Goal: Navigation & Orientation: Find specific page/section

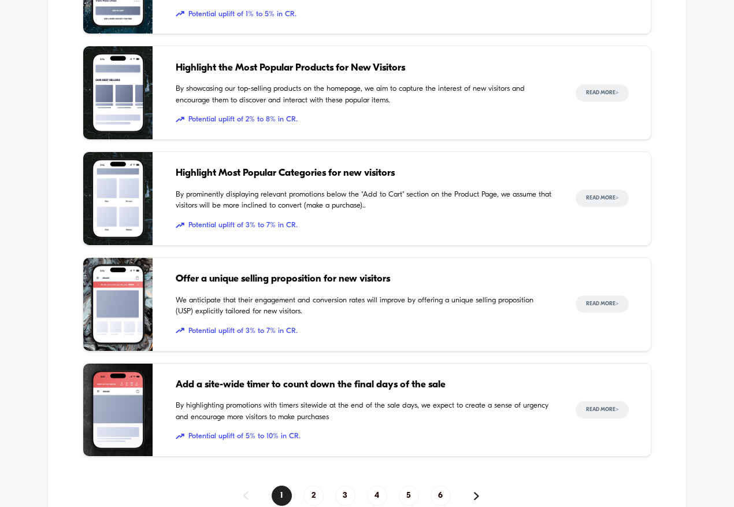
scroll to position [695, 0]
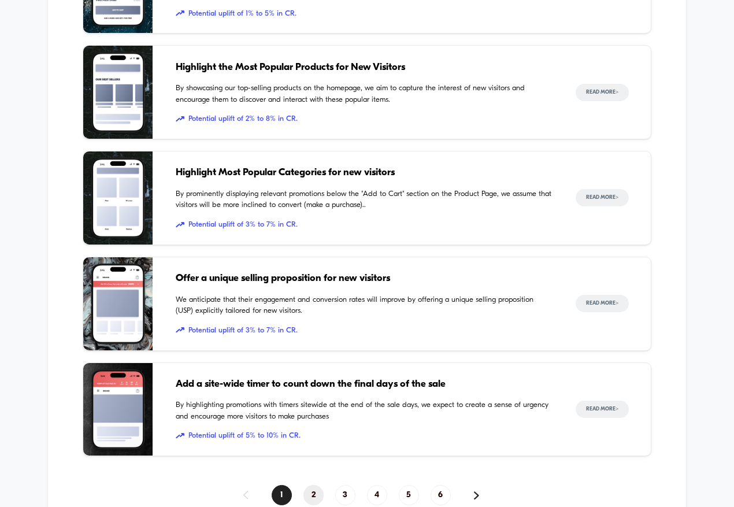
click at [306, 491] on span "2" at bounding box center [313, 495] width 20 height 20
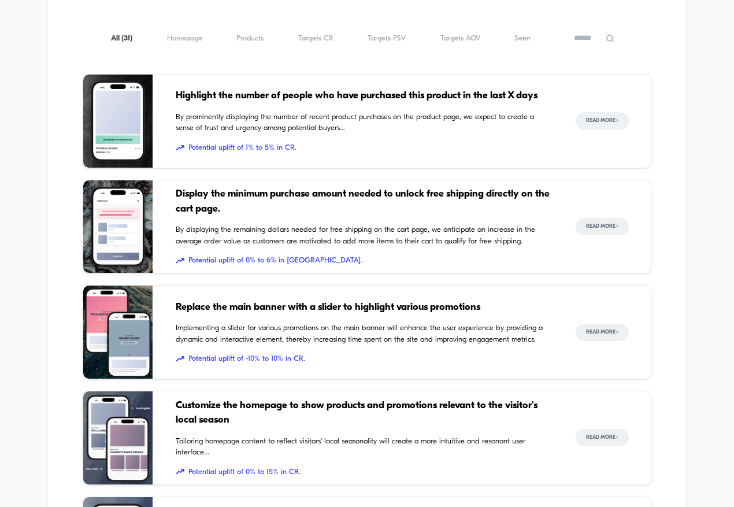
scroll to position [415, 0]
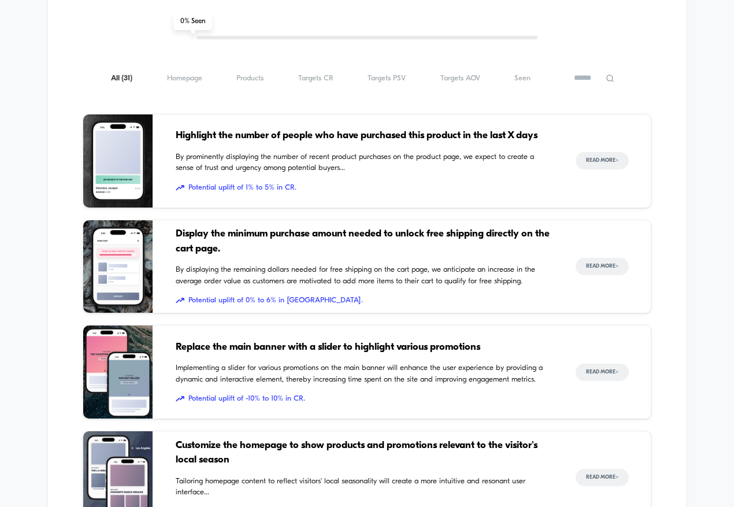
drag, startPoint x: 360, startPoint y: 194, endPoint x: 365, endPoint y: 126, distance: 68.4
click at [365, 126] on div "Highlight the number of people who have purchased this product in the last X da…" at bounding box center [364, 160] width 377 height 93
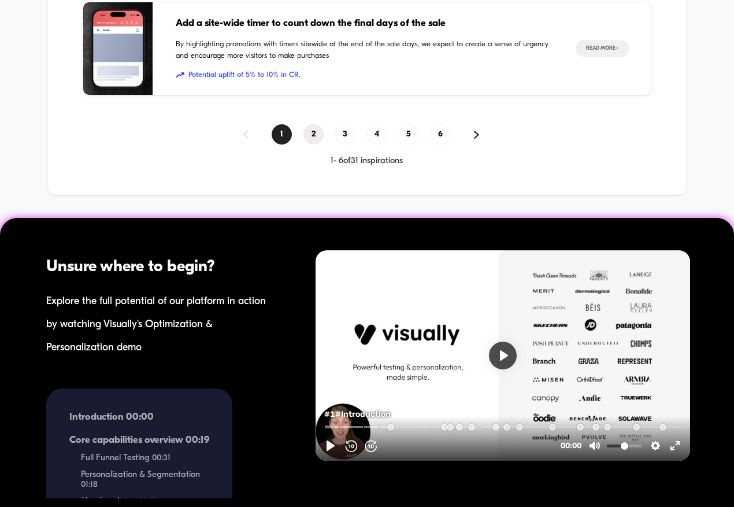
click at [314, 132] on span "2" at bounding box center [313, 134] width 20 height 20
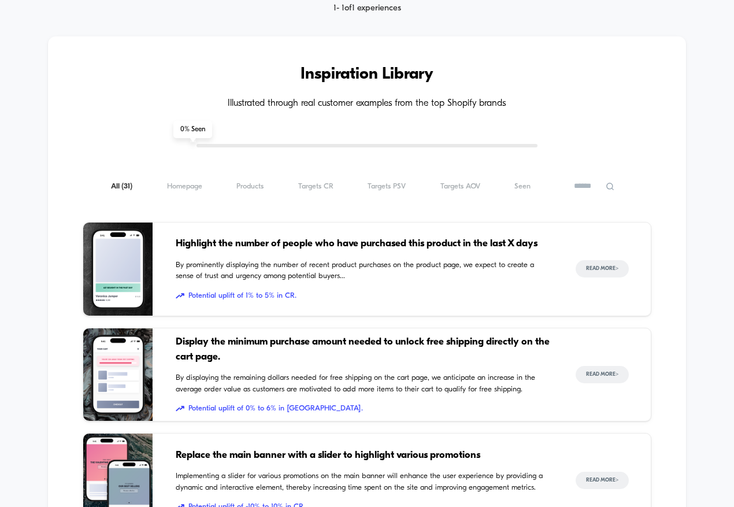
scroll to position [368, 0]
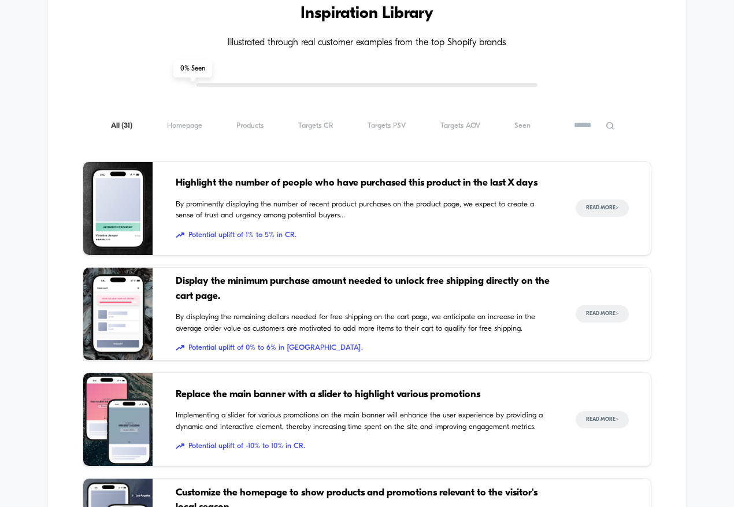
drag, startPoint x: 360, startPoint y: 168, endPoint x: 376, endPoint y: 251, distance: 84.2
click at [376, 251] on div "Highlight the number of people who have purchased this product in the last X da…" at bounding box center [364, 208] width 377 height 93
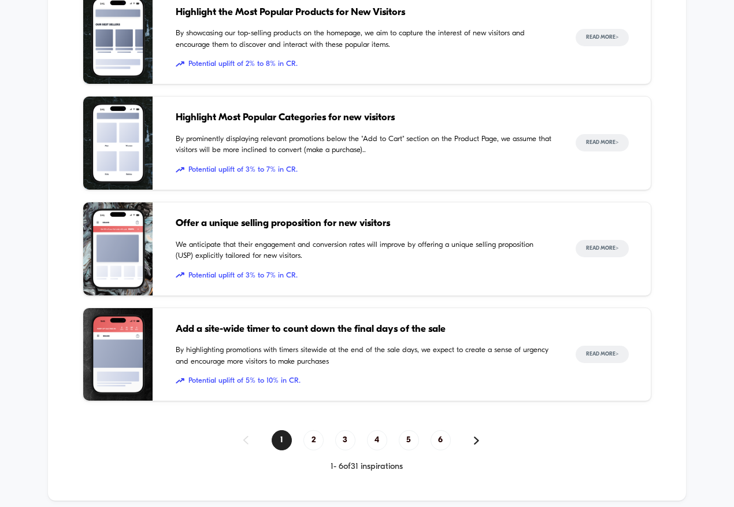
click at [314, 443] on span "2" at bounding box center [313, 440] width 20 height 20
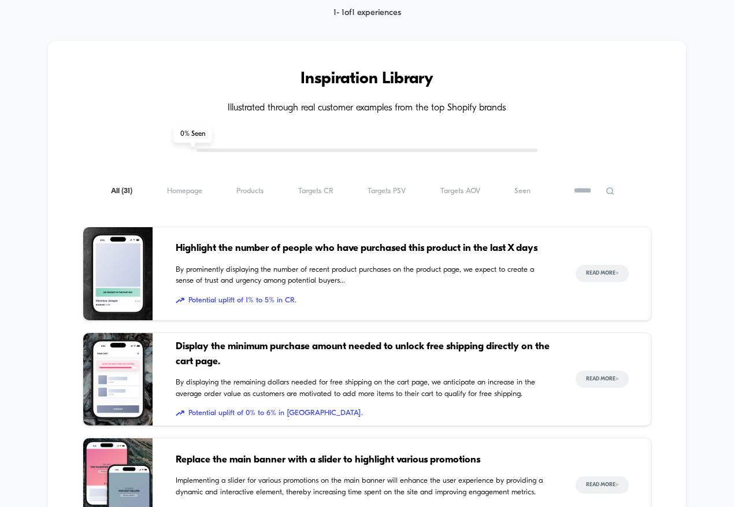
scroll to position [309, 0]
